Goal: Information Seeking & Learning: Understand process/instructions

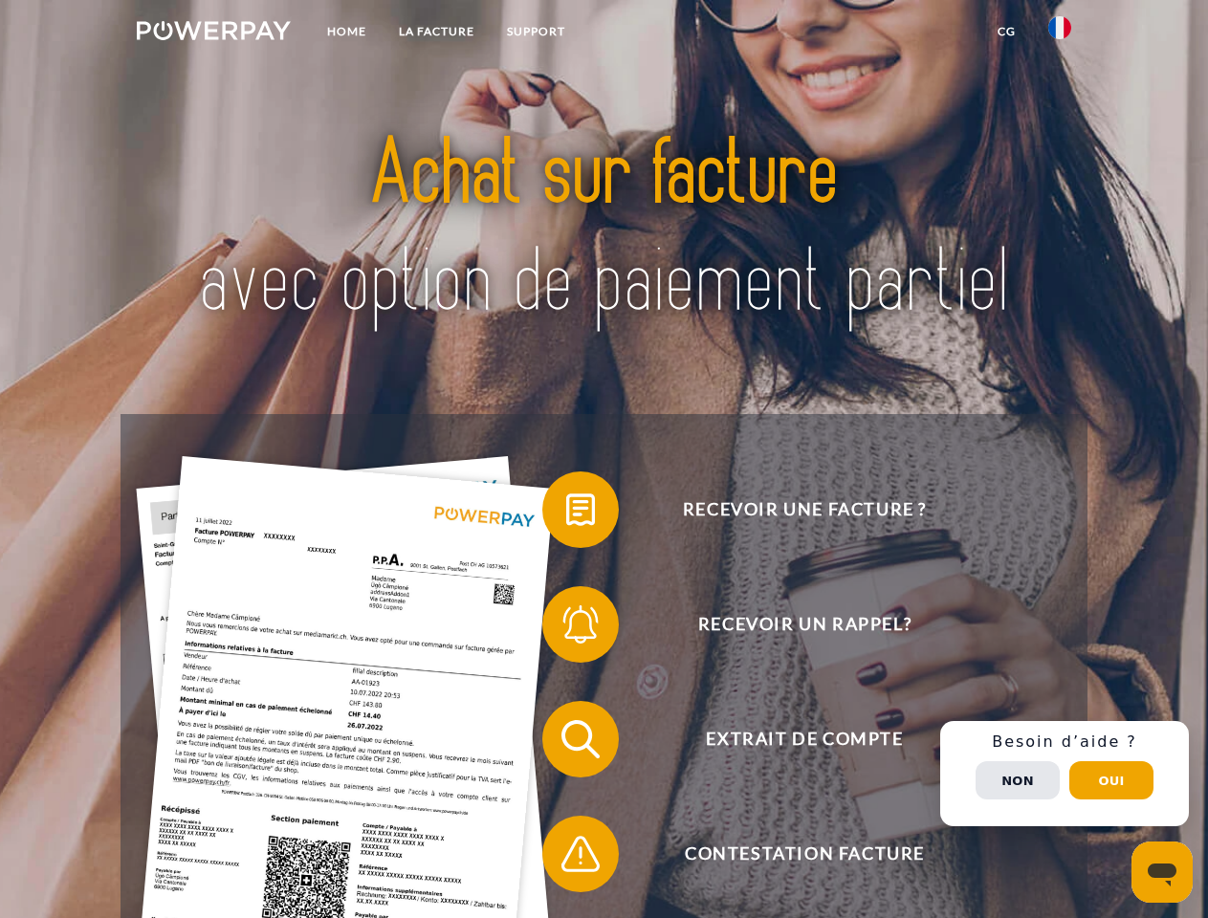
click at [213, 33] on img at bounding box center [214, 30] width 154 height 19
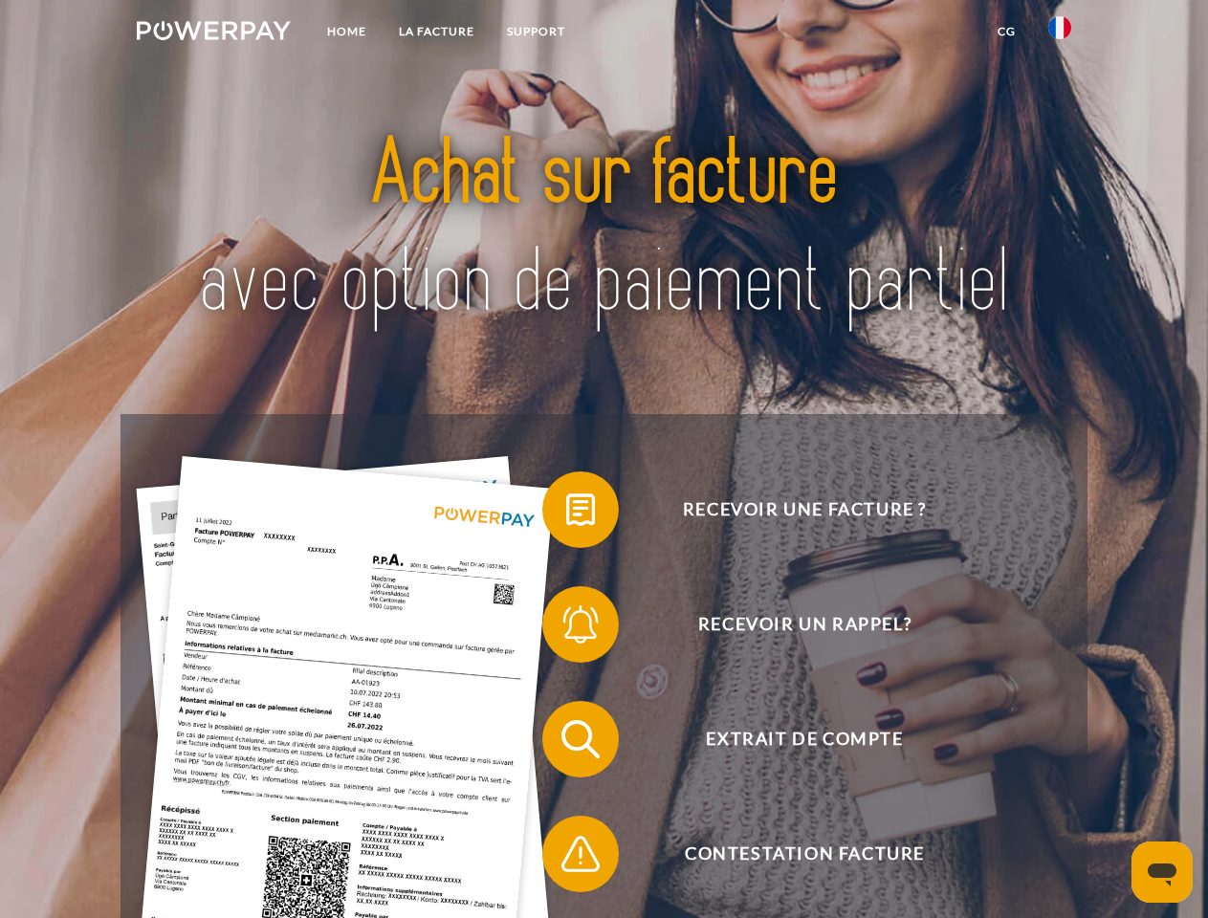
click at [1060, 33] on img at bounding box center [1059, 27] width 23 height 23
click at [1006, 32] on link "CG" at bounding box center [1006, 31] width 51 height 34
click at [566, 514] on span at bounding box center [552, 510] width 96 height 96
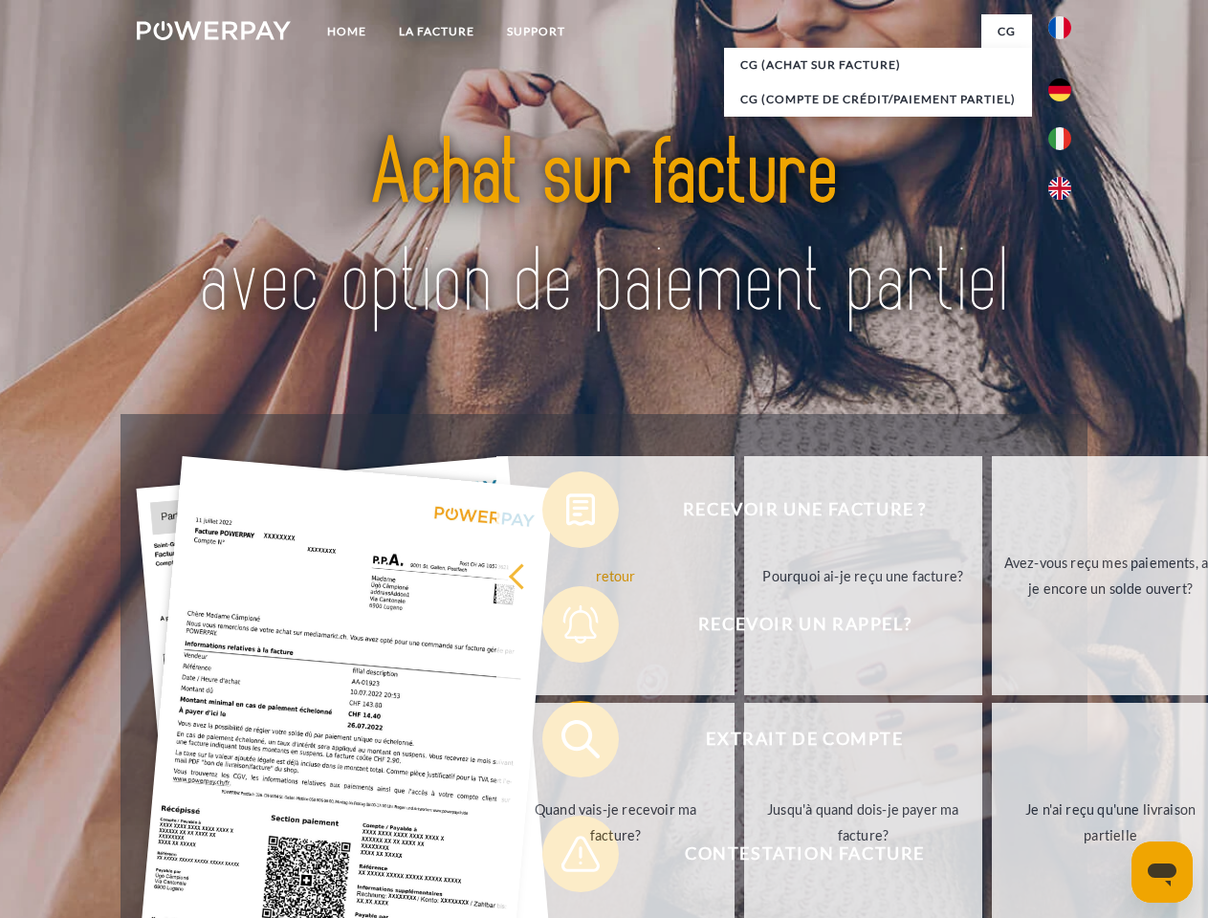
click at [566, 629] on div "Recevoir une facture ? Recevoir un rappel? Extrait de compte retour" at bounding box center [604, 796] width 966 height 765
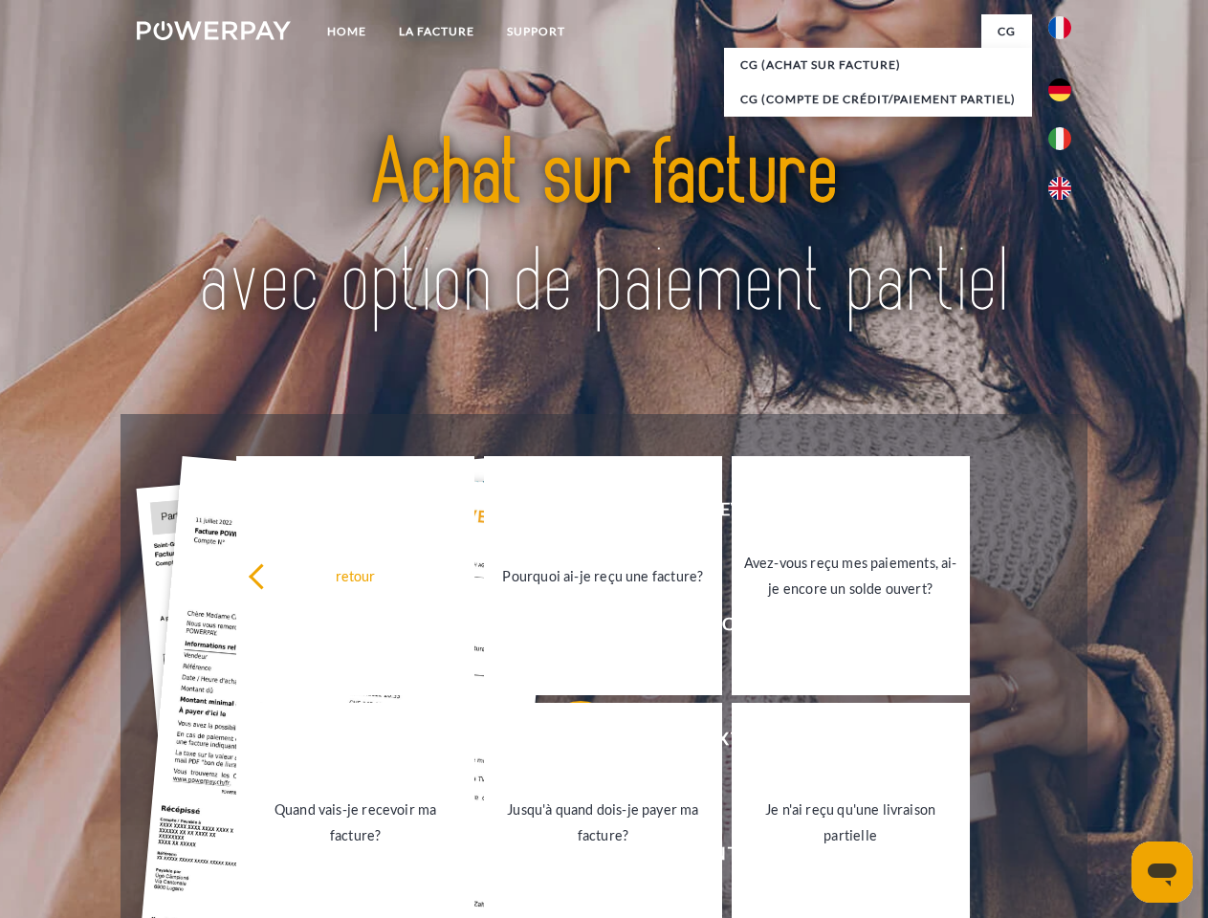
click at [566, 743] on link "Jusqu'à quand dois-je payer ma facture?" at bounding box center [603, 822] width 238 height 239
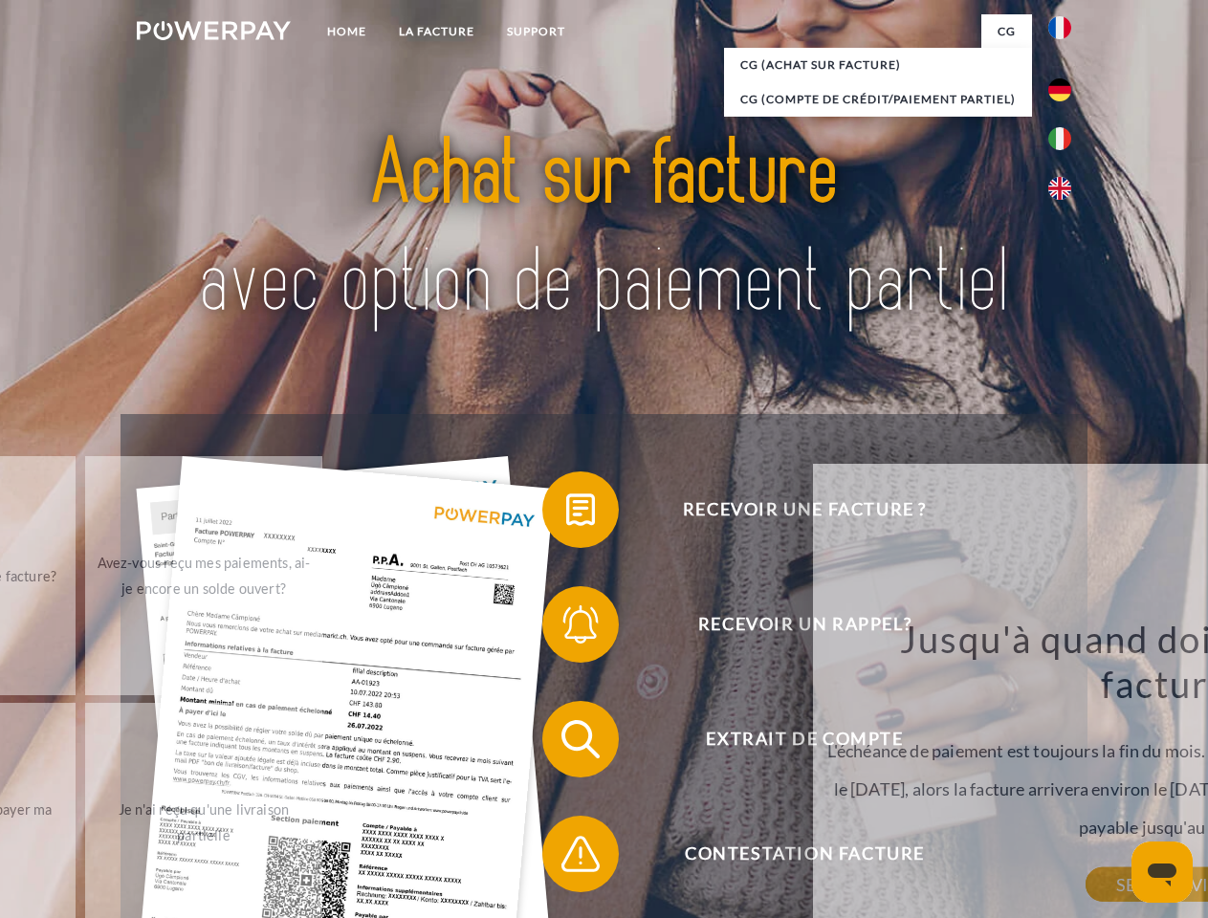
click at [566, 858] on span at bounding box center [552, 854] width 96 height 96
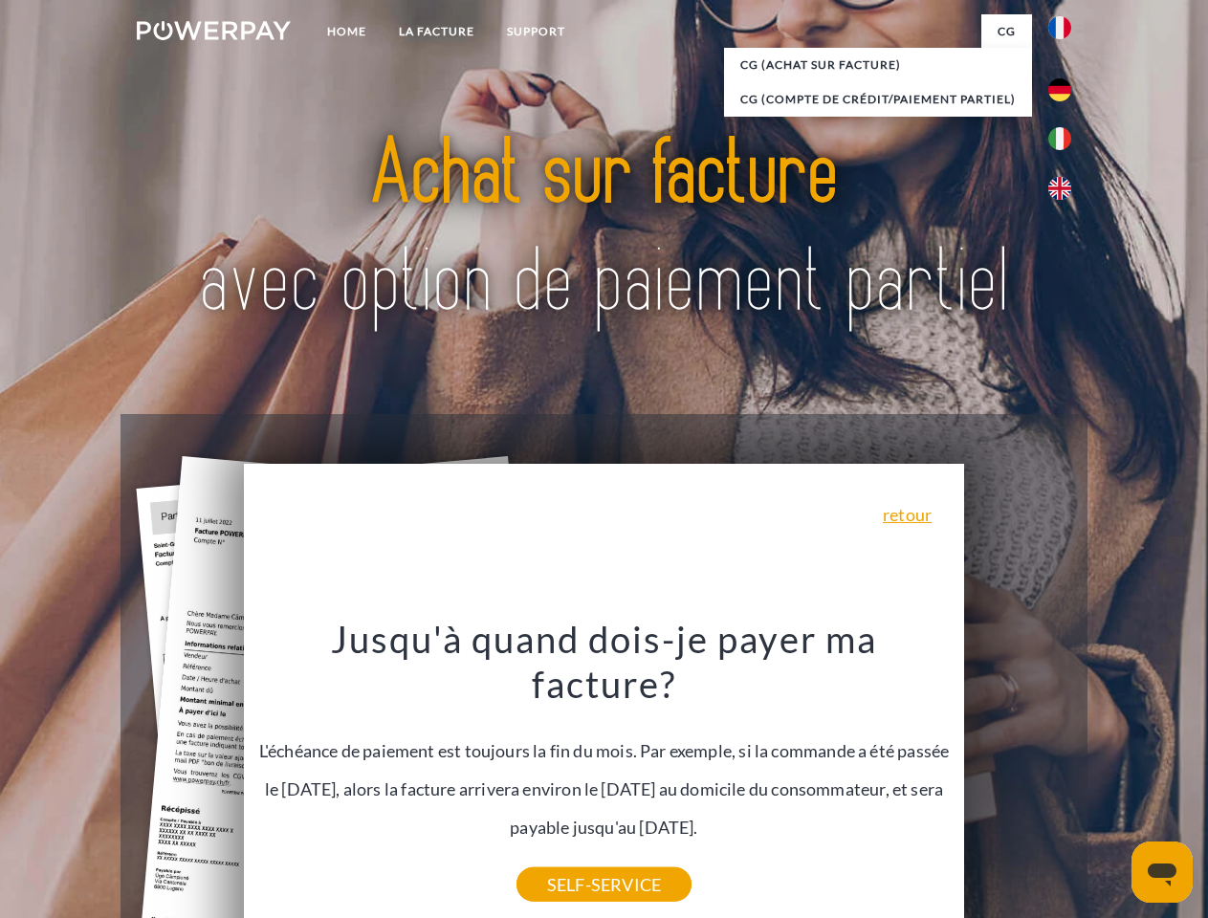
click at [1065, 774] on div "Recevoir une facture ? Recevoir un rappel? Extrait de compte retour" at bounding box center [604, 796] width 966 height 765
click at [1018, 778] on span "Extrait de compte" at bounding box center [804, 739] width 469 height 77
click at [1112, 781] on header "Home LA FACTURE Support" at bounding box center [604, 660] width 1208 height 1321
